Goal: Information Seeking & Learning: Find specific fact

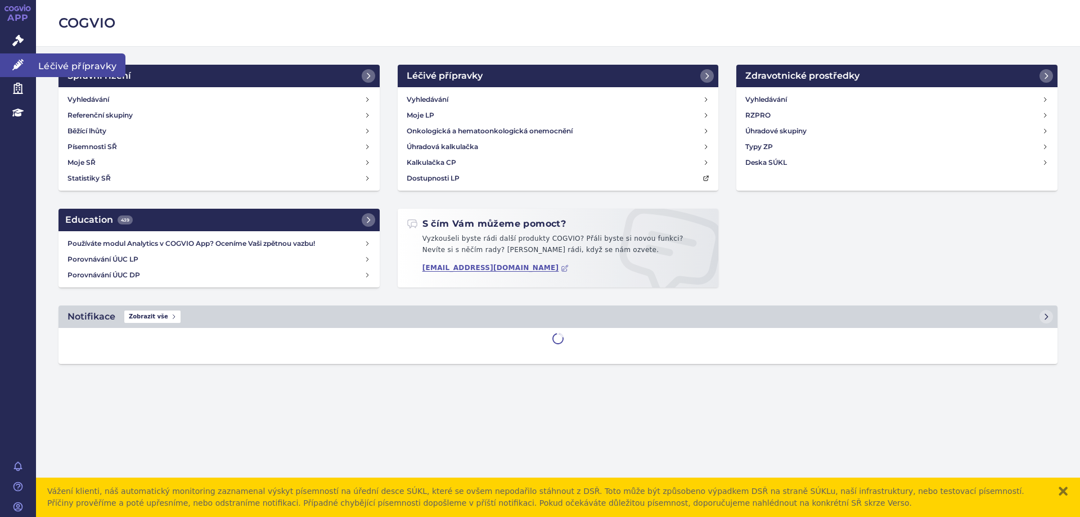
click at [16, 54] on link "Léčivé přípravky" at bounding box center [18, 65] width 36 height 24
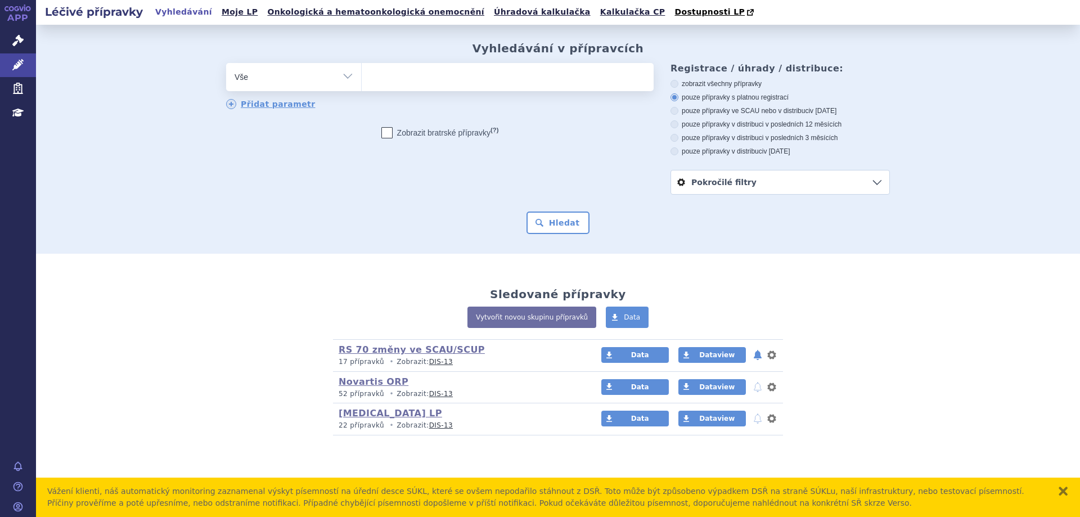
click at [173, 12] on link "Vyhledávání" at bounding box center [184, 12] width 64 height 15
click at [150, 338] on div "Sledované přípravky Vytvořit novou skupinu přípravků Data RS 70 změny ve SCAU/S…" at bounding box center [558, 356] width 1044 height 204
click at [165, 13] on link "Vyhledávání" at bounding box center [184, 12] width 64 height 15
type input "ot"
select select "ot"
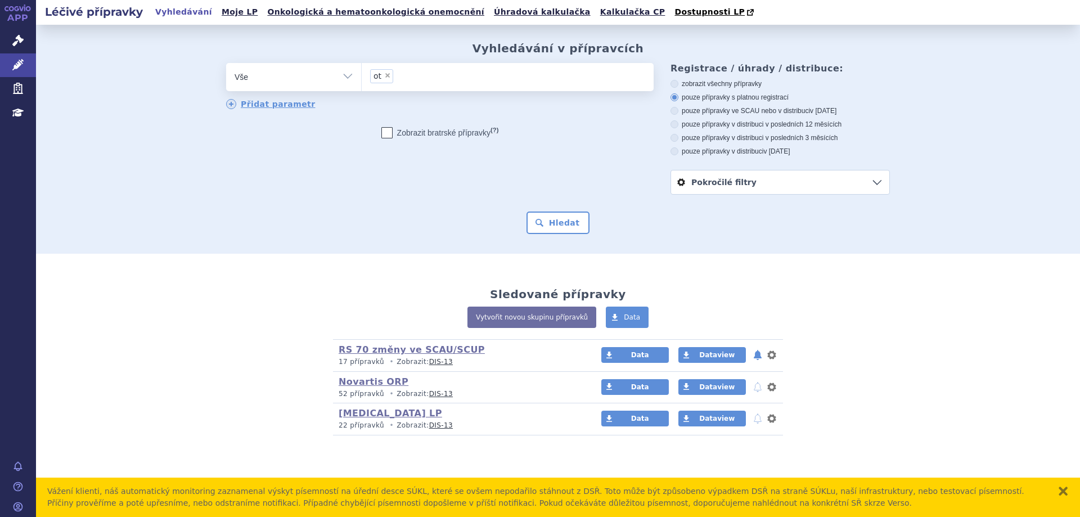
click at [172, 17] on link "Vyhledávání" at bounding box center [184, 12] width 64 height 15
click at [19, 42] on icon at bounding box center [17, 40] width 11 height 11
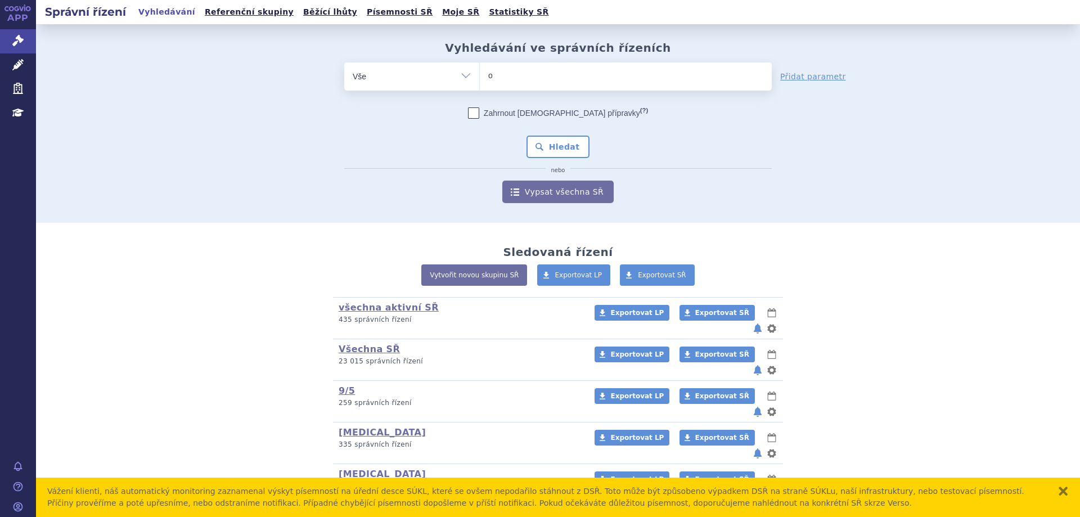
type input "ot"
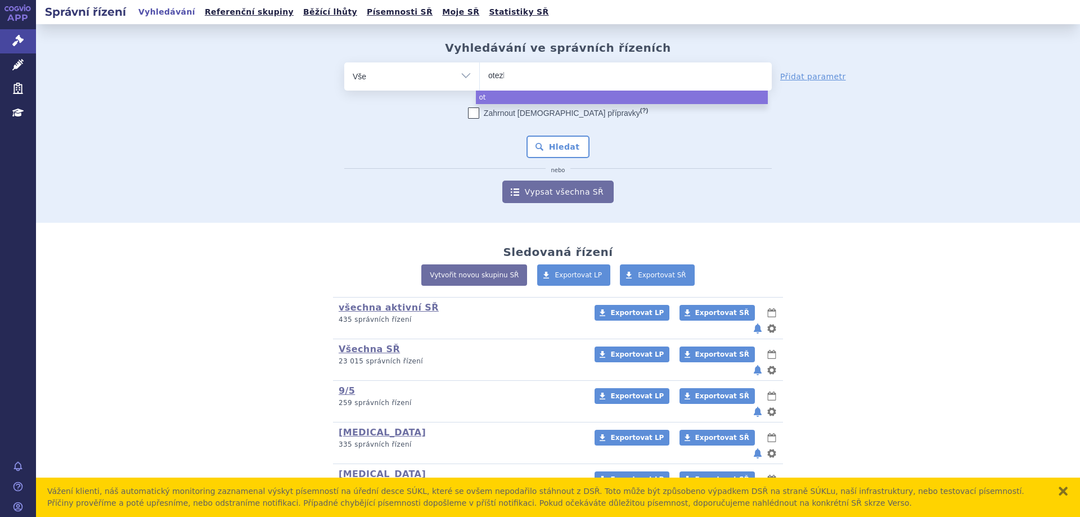
type input "otezla"
select select "otezla"
click at [556, 128] on div "Zahrnout bratrské přípravky (?) * Pozor, hledání dle vyhledávacího parametru In…" at bounding box center [558, 155] width 428 height 96
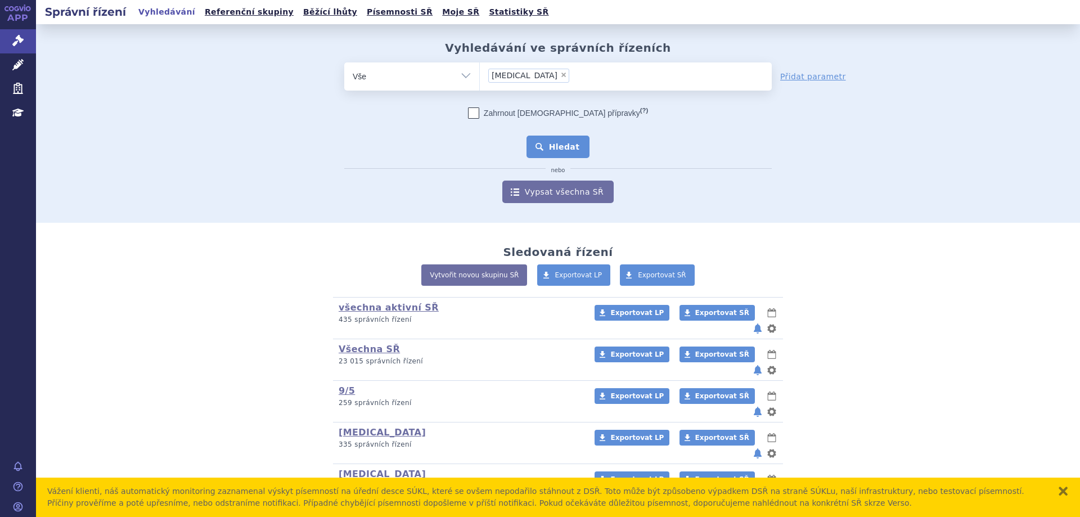
click at [556, 146] on button "Hledat" at bounding box center [559, 147] width 64 height 23
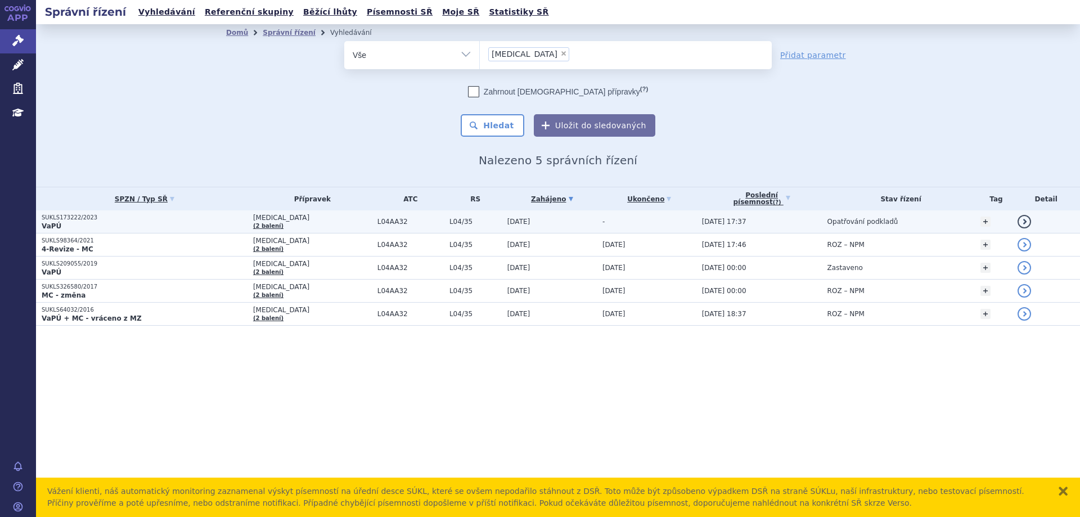
click at [65, 227] on p "VaPÚ" at bounding box center [145, 226] width 206 height 9
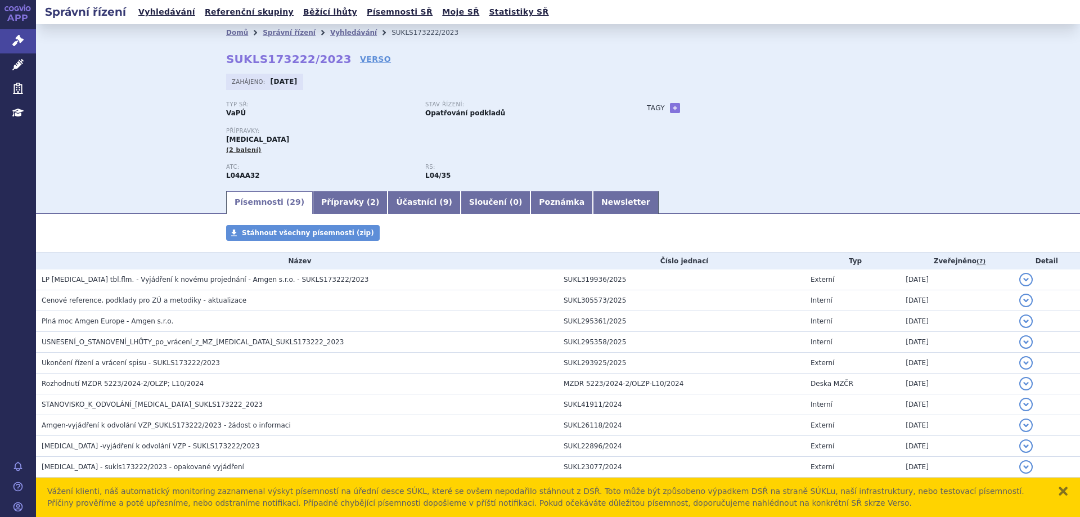
click at [119, 106] on div "Domů Správní řízení Vyhledávání SUKLS173222/2023 SUKLS173222/2023 VERSO Zahájen…" at bounding box center [558, 106] width 1044 height 165
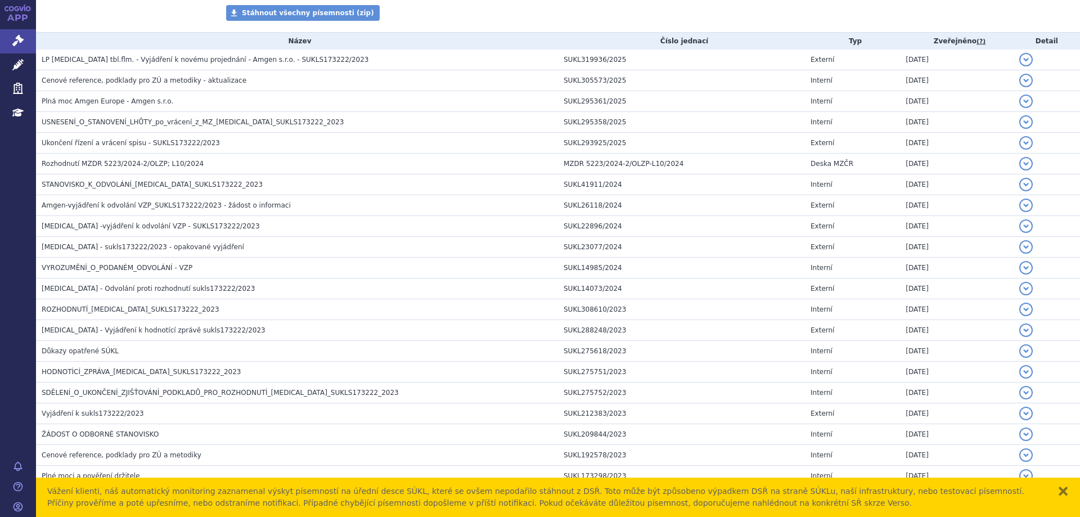
scroll to position [225, 0]
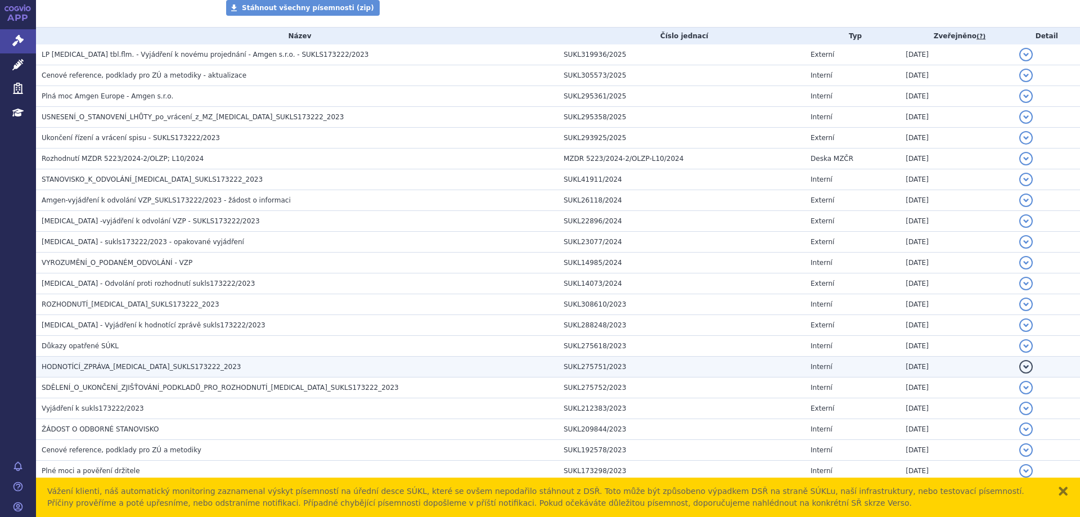
click at [110, 370] on span "HODNOTÍCÍ_ZPRÁVA_OTEZLA_SUKLS173222_2023" at bounding box center [142, 367] width 200 height 8
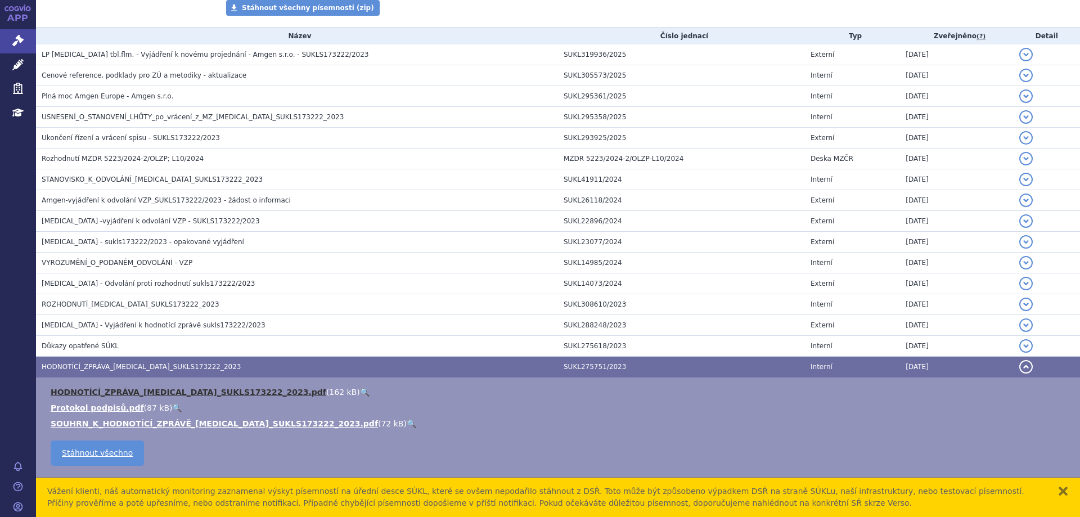
click at [138, 391] on link "HODNOTÍCÍ_ZPRÁVA_OTEZLA_SUKLS173222_2023.pdf" at bounding box center [189, 392] width 276 height 9
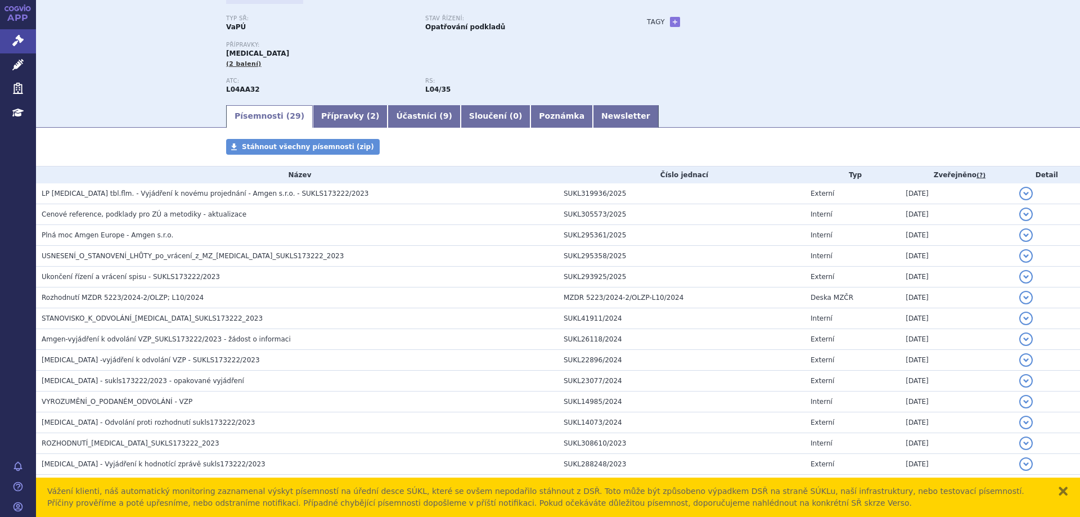
scroll to position [0, 0]
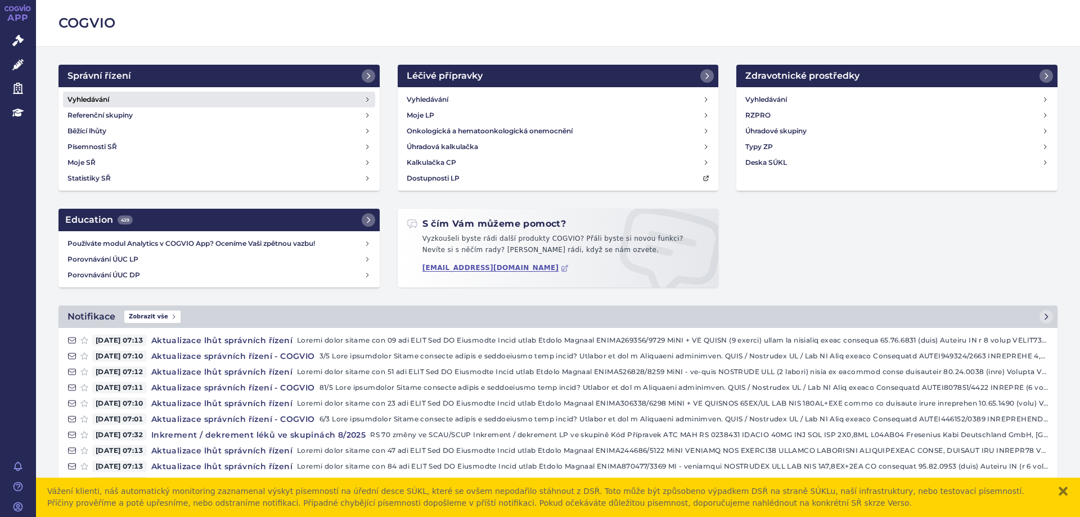
click at [83, 96] on h4 "Vyhledávání" at bounding box center [89, 99] width 42 height 11
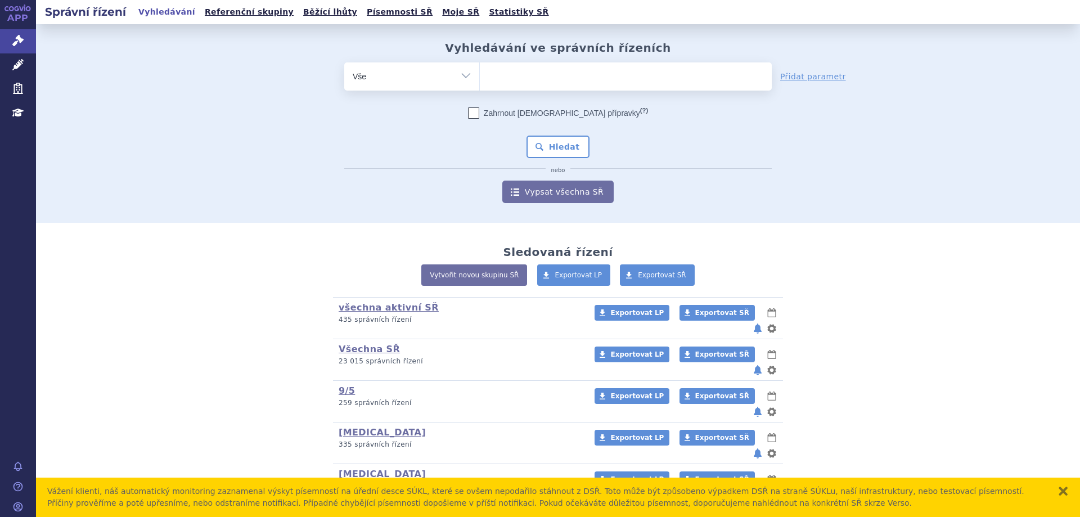
click at [499, 86] on ul at bounding box center [626, 74] width 292 height 24
click at [480, 86] on select at bounding box center [479, 76] width 1 height 28
type input "ly"
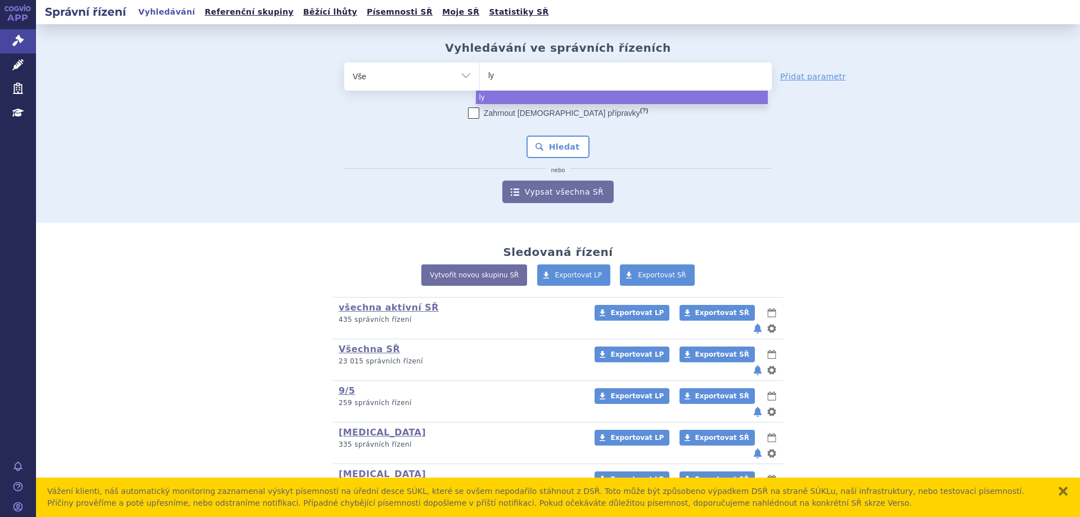
click at [506, 71] on ul "ly" at bounding box center [626, 74] width 292 height 24
click at [480, 71] on select "ly" at bounding box center [479, 76] width 1 height 28
select select "ly"
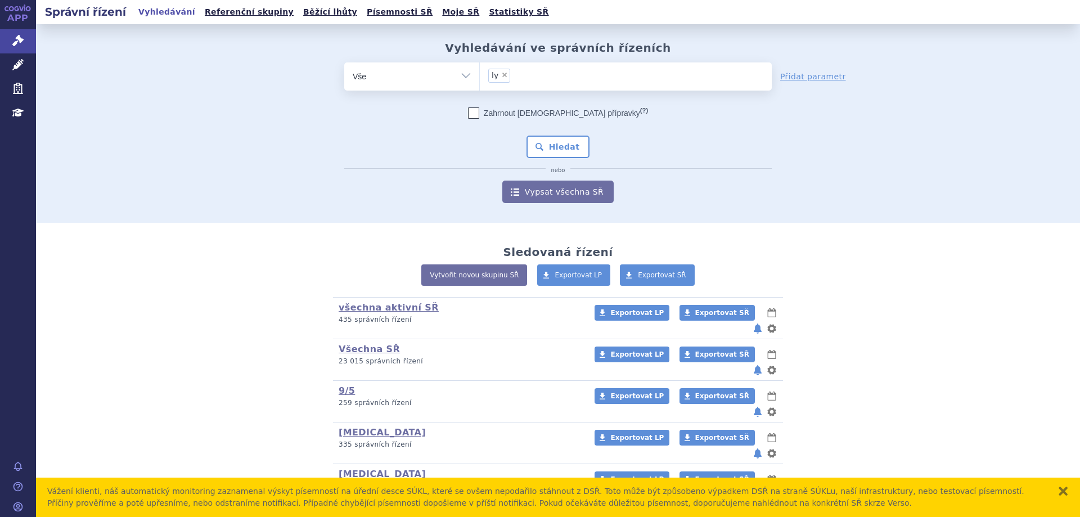
click at [503, 73] on li "× ly" at bounding box center [499, 76] width 22 height 14
click at [480, 73] on select "ly" at bounding box center [479, 76] width 1 height 28
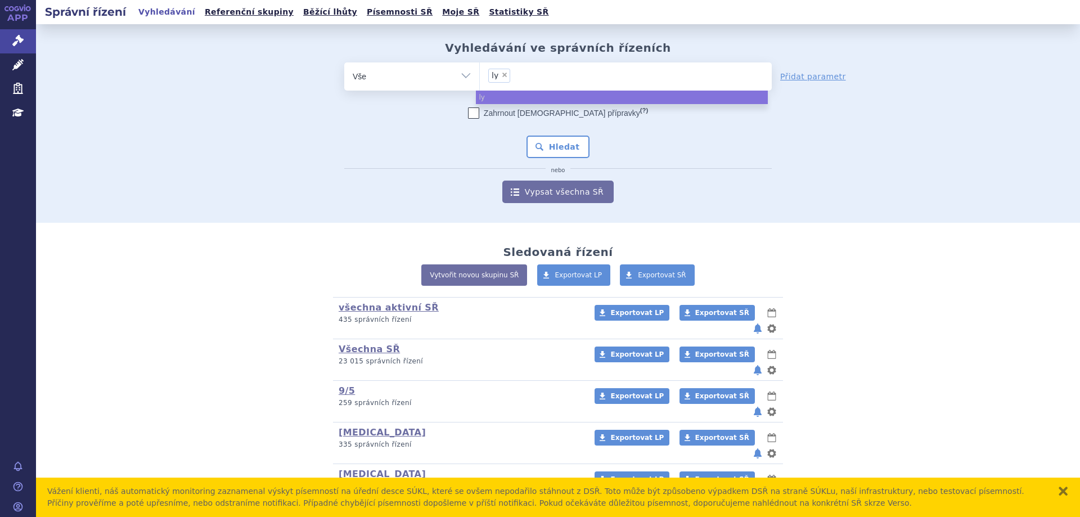
click at [502, 76] on span "×" at bounding box center [504, 74] width 7 height 7
click at [480, 76] on select "ly" at bounding box center [479, 76] width 1 height 28
select select
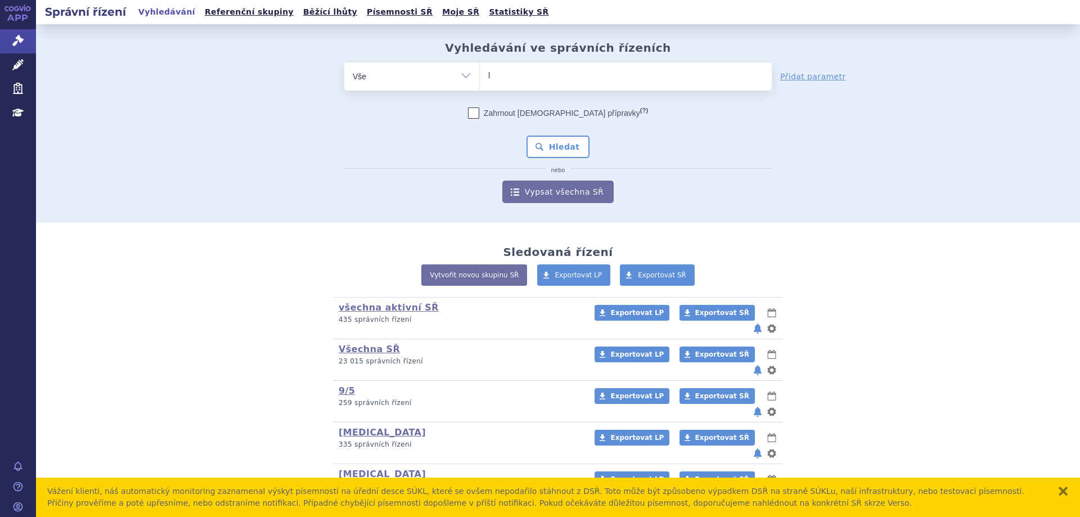
type input "ly"
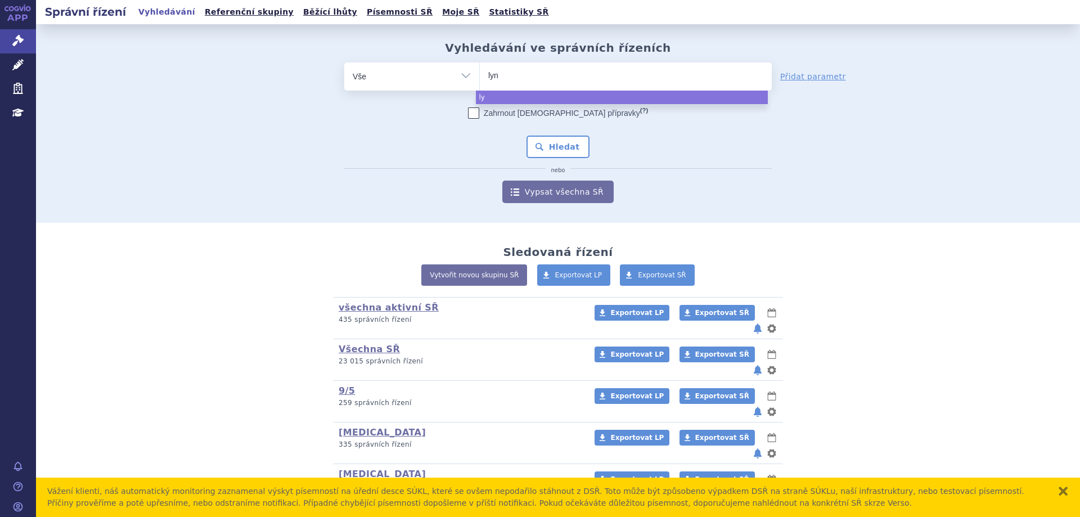
type input "lynp"
type input "lynpa"
type input "lynparz"
type input "lynparza"
select select "lynparza"
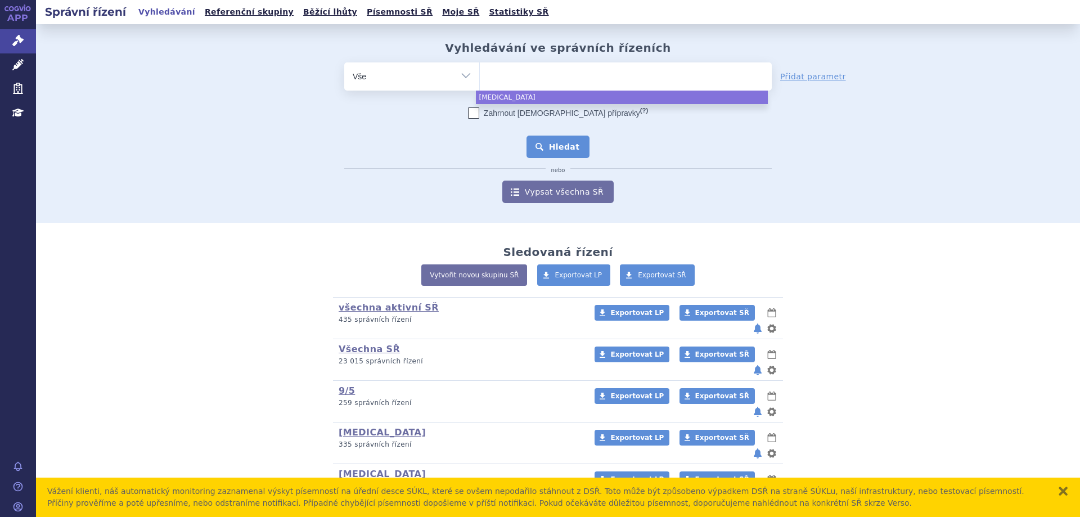
click at [559, 149] on button "Hledat" at bounding box center [559, 147] width 64 height 23
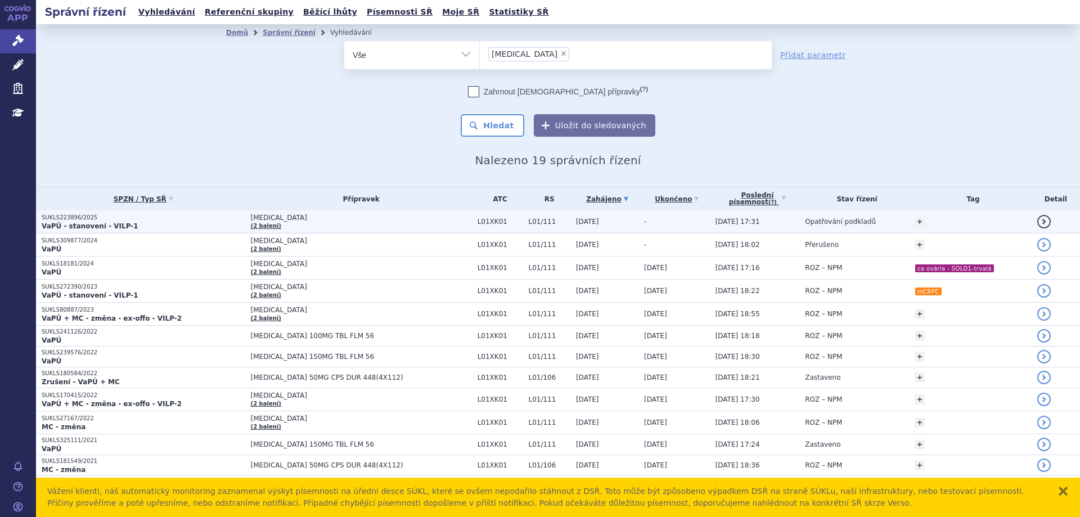
click at [60, 225] on strong "VaPÚ - stanovení - VILP-1" at bounding box center [90, 226] width 97 height 8
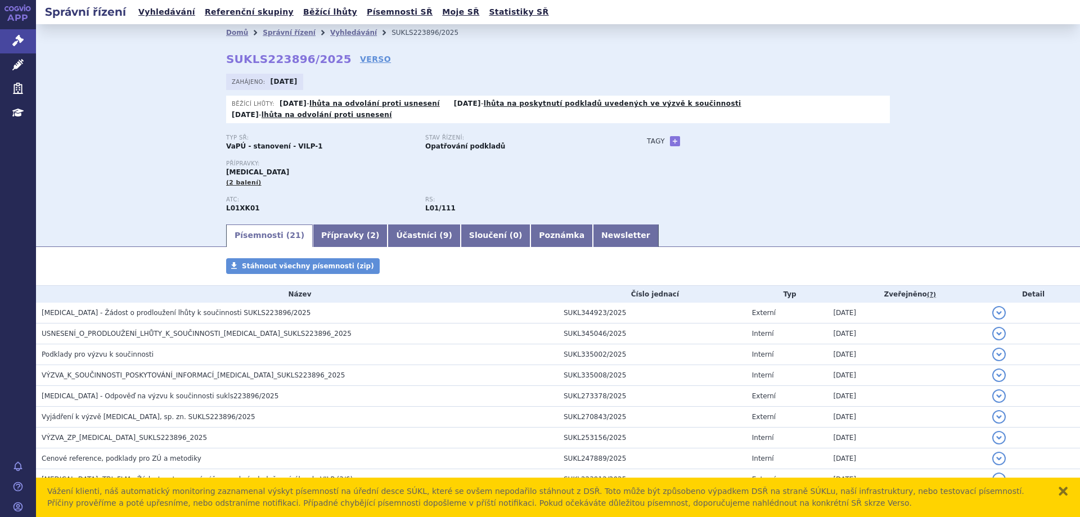
scroll to position [279, 0]
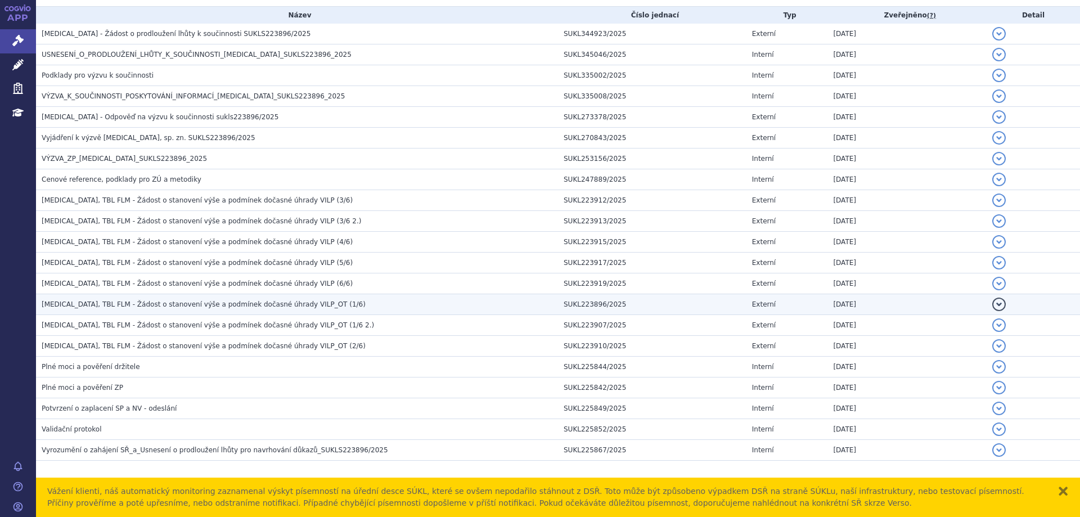
click at [151, 300] on span "[MEDICAL_DATA], TBL FLM - Žádost o stanovení výše a podmínek dočasné úhrady VIL…" at bounding box center [204, 304] width 324 height 8
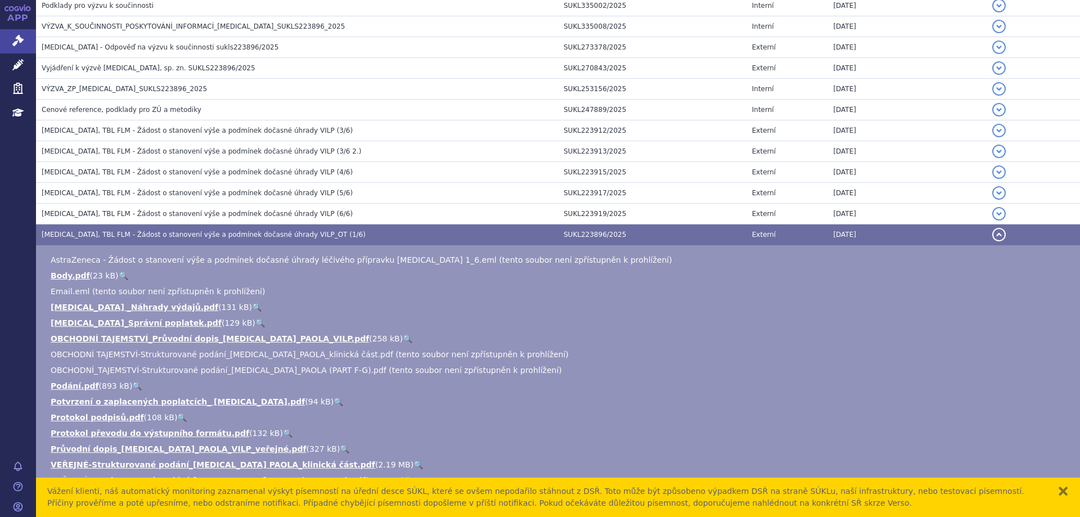
scroll to position [448, 0]
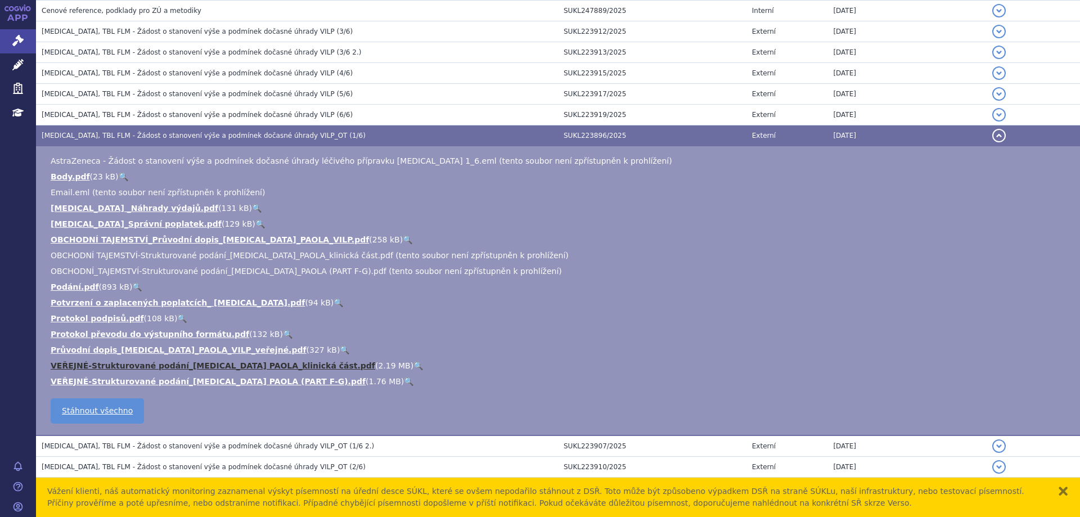
click at [145, 361] on link "VEŘEJNÉ-Strukturované podání_[MEDICAL_DATA] PAOLA_klinická část.pdf" at bounding box center [213, 365] width 325 height 9
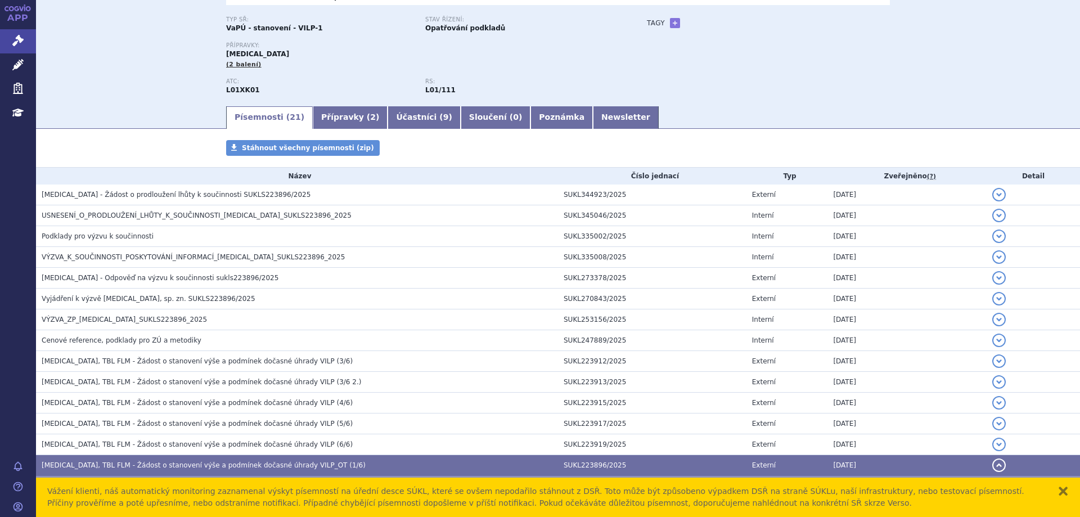
scroll to position [110, 0]
